Goal: Transaction & Acquisition: Subscribe to service/newsletter

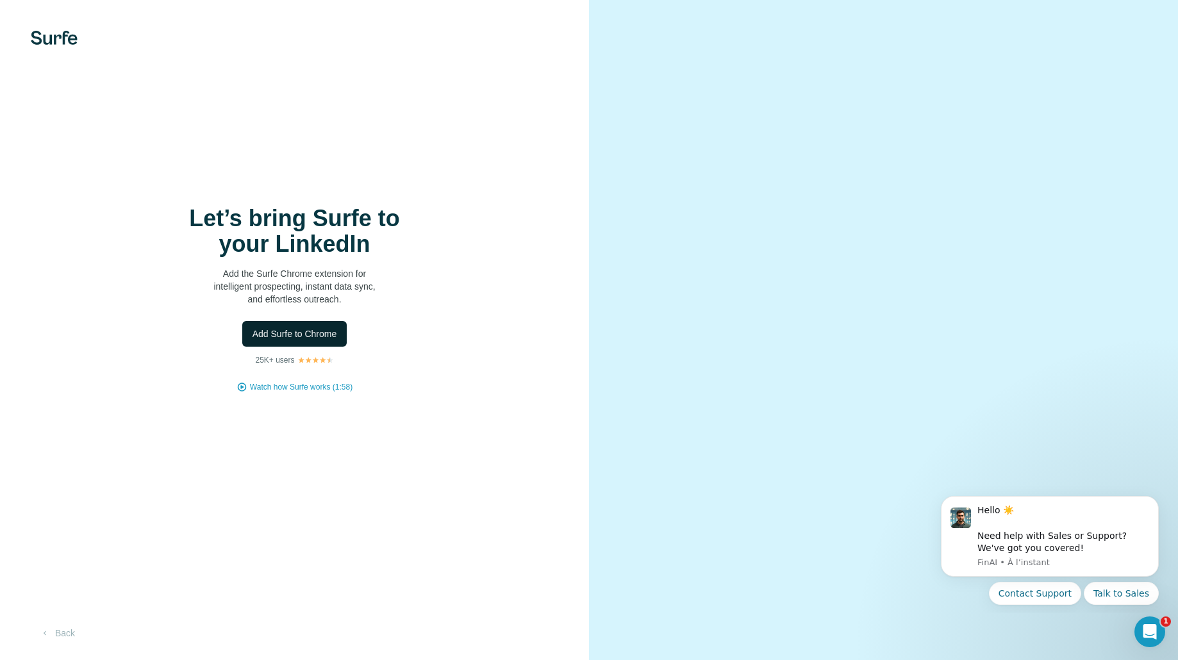
click at [313, 329] on span "Add Surfe to Chrome" at bounding box center [295, 334] width 85 height 13
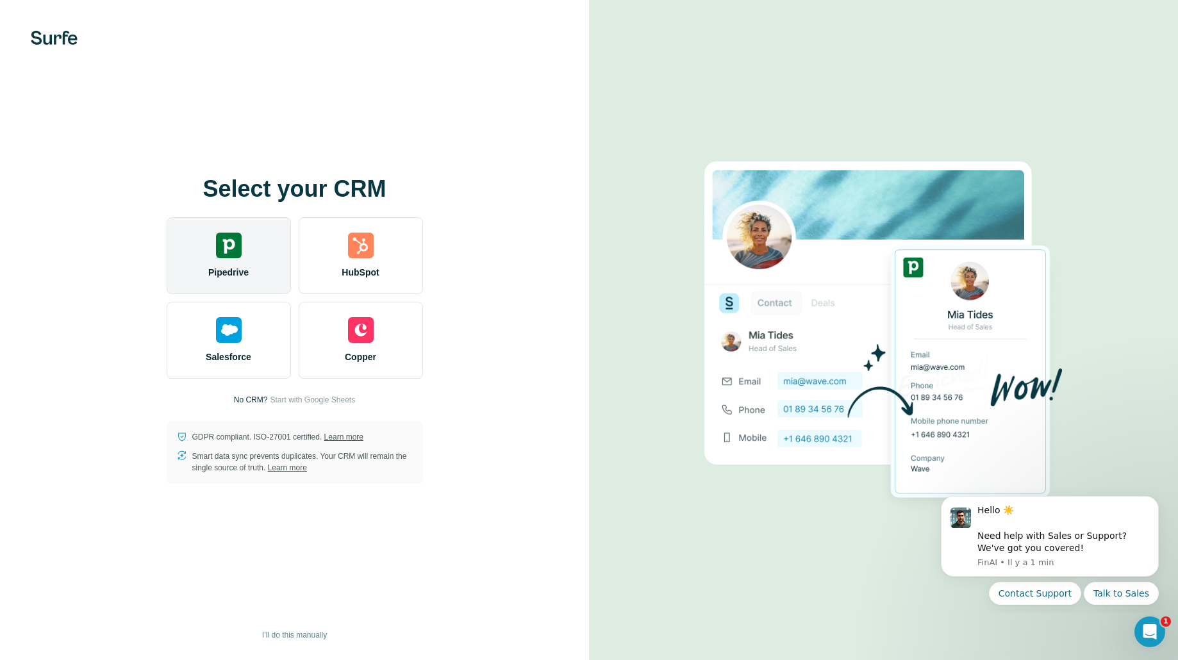
click at [245, 255] on div "Pipedrive" at bounding box center [229, 255] width 124 height 77
